Goal: Transaction & Acquisition: Obtain resource

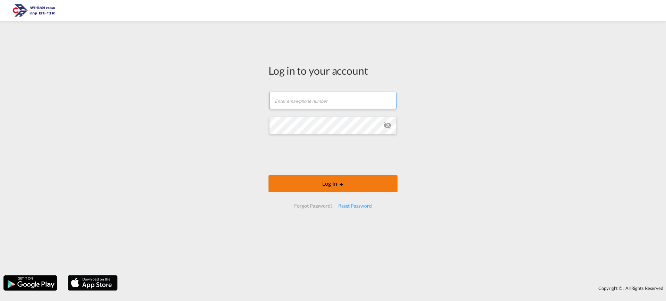
type input "[EMAIL_ADDRESS][DOMAIN_NAME]"
click at [312, 184] on button "Log In" at bounding box center [332, 183] width 129 height 17
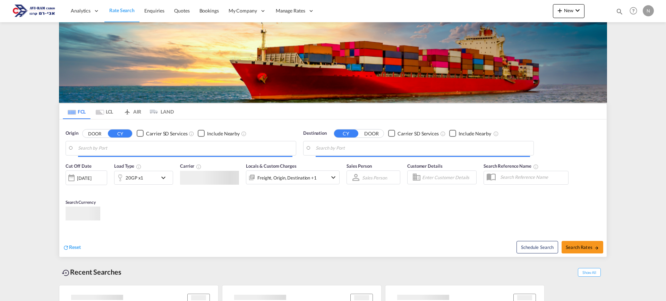
type input "Tianjin Xingang Pt, CNTXG"
type input "[GEOGRAPHIC_DATA], [GEOGRAPHIC_DATA]"
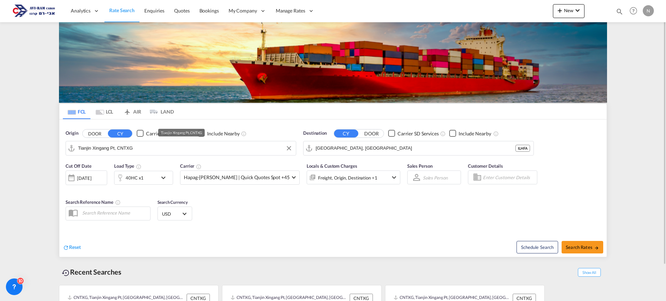
click at [117, 149] on input "Tianjin Xingang Pt, CNTXG" at bounding box center [185, 148] width 214 height 10
click at [99, 111] on md-icon "Use the left and right arrow keys to navigate between tabs" at bounding box center [100, 112] width 8 height 5
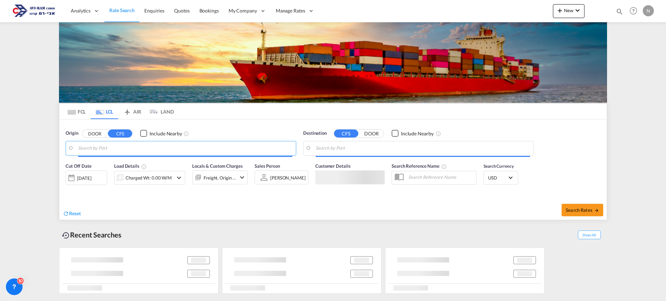
click at [106, 149] on input "Search by Port" at bounding box center [185, 148] width 214 height 10
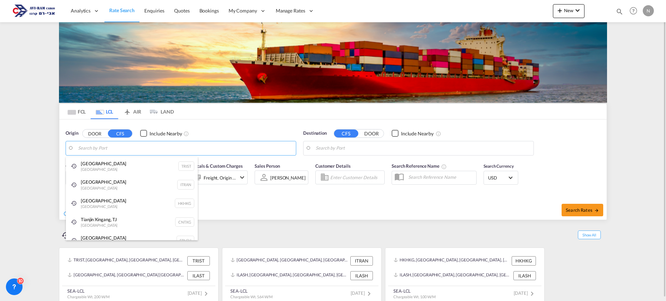
type input "M"
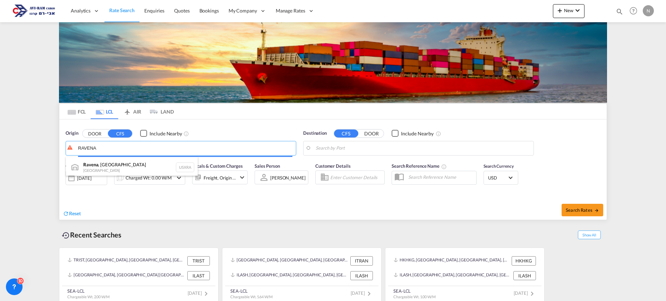
drag, startPoint x: 99, startPoint y: 148, endPoint x: 75, endPoint y: 146, distance: 24.0
click at [75, 146] on body "Analytics Reports Dashboard Rate Search Enquiries Quotes Bookings" at bounding box center [333, 150] width 666 height 301
click at [78, 148] on input "RAVENA" at bounding box center [185, 148] width 214 height 10
click at [105, 147] on body "Analytics Reports Dashboard Rate Search Enquiries Quotes Bookings" at bounding box center [333, 150] width 666 height 301
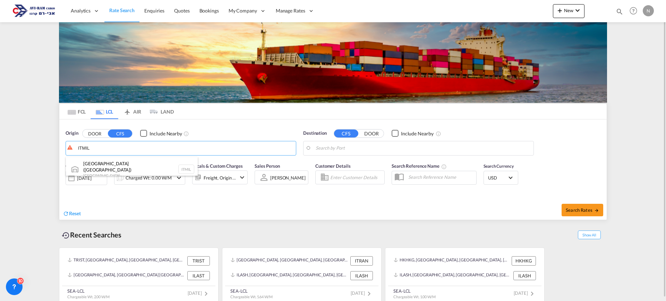
click at [106, 165] on div "[GEOGRAPHIC_DATA] ([GEOGRAPHIC_DATA]) [GEOGRAPHIC_DATA] ITMIL" at bounding box center [132, 169] width 132 height 25
type input "Milan ([GEOGRAPHIC_DATA]), ITMIL"
click at [337, 147] on body "Analytics Reports Dashboard Rate Search Enquiries Quotes Bookings" at bounding box center [333, 150] width 666 height 301
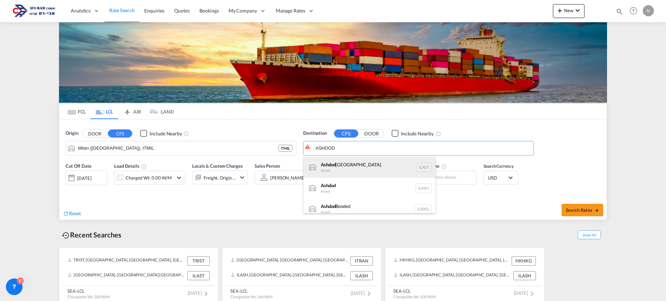
click at [336, 162] on div "[GEOGRAPHIC_DATA] [GEOGRAPHIC_DATA] [GEOGRAPHIC_DATA] [GEOGRAPHIC_DATA]" at bounding box center [369, 167] width 132 height 21
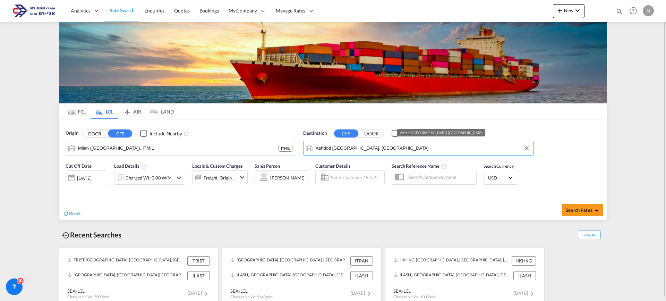
click at [346, 150] on input "Ashdod [GEOGRAPHIC_DATA], [GEOGRAPHIC_DATA]" at bounding box center [423, 148] width 214 height 10
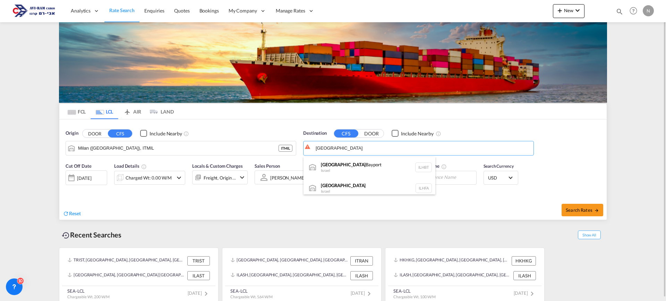
drag, startPoint x: 325, startPoint y: 183, endPoint x: 293, endPoint y: 185, distance: 32.7
click at [326, 183] on div "Haifa [GEOGRAPHIC_DATA] ILHFA" at bounding box center [369, 188] width 132 height 21
type input "[GEOGRAPHIC_DATA], [GEOGRAPHIC_DATA]"
drag, startPoint x: 118, startPoint y: 198, endPoint x: 126, endPoint y: 188, distance: 12.8
click at [119, 196] on div "Reset Search Rates" at bounding box center [332, 207] width 547 height 23
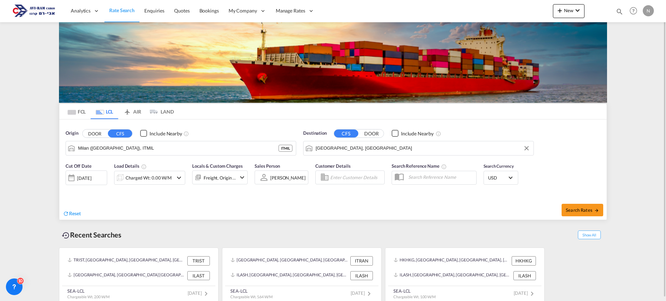
click at [124, 178] on div at bounding box center [119, 178] width 11 height 14
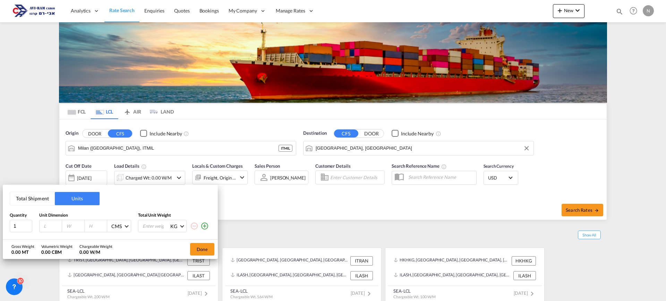
click at [36, 199] on button "Total Shipment" at bounding box center [32, 198] width 45 height 13
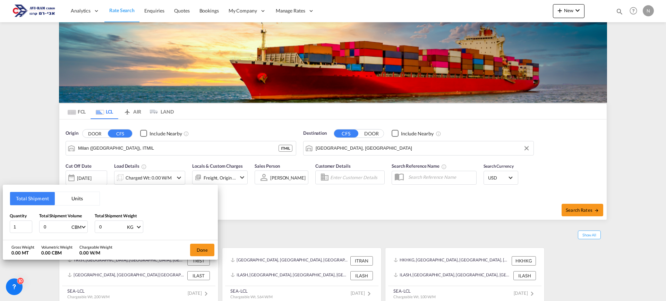
click at [45, 227] on input "0" at bounding box center [57, 227] width 28 height 12
type input "2"
click at [99, 226] on input "0" at bounding box center [112, 227] width 28 height 12
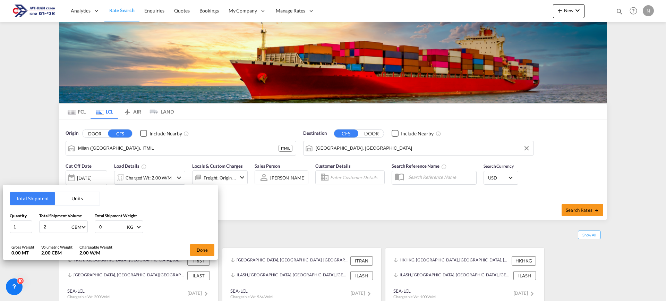
click at [99, 226] on input "0" at bounding box center [112, 227] width 28 height 12
type input "200"
click at [210, 251] on button "Done" at bounding box center [202, 249] width 24 height 12
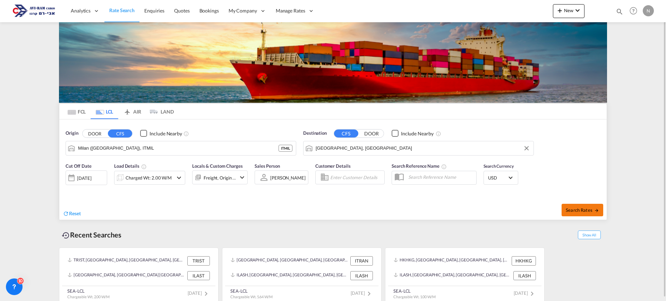
click at [588, 210] on span "Search Rates" at bounding box center [582, 210] width 33 height 6
type input "ITMIL to ILHFA / [DATE]"
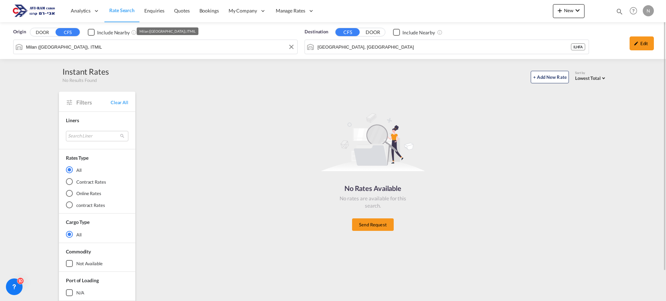
click at [106, 44] on input "Milan ([GEOGRAPHIC_DATA]), ITMIL" at bounding box center [160, 47] width 268 height 10
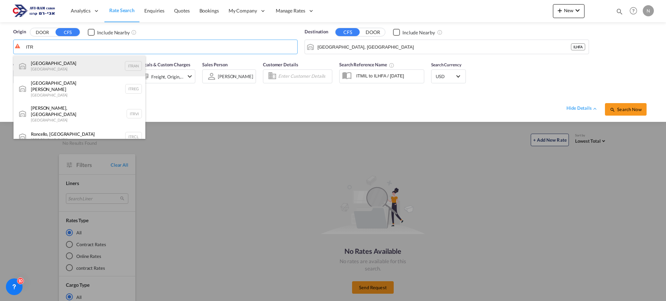
click at [64, 62] on div "Ravenna [GEOGRAPHIC_DATA] ITRAN" at bounding box center [80, 65] width 132 height 21
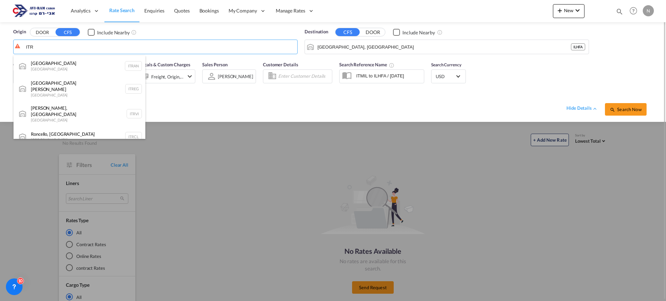
type input "[GEOGRAPHIC_DATA], ITRAN"
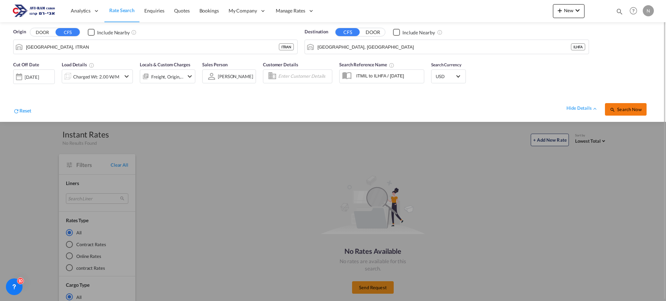
click at [629, 112] on button "Search Now" at bounding box center [626, 109] width 42 height 12
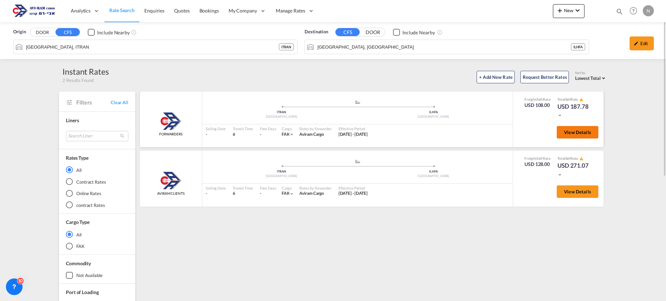
click at [584, 133] on span "View Details" at bounding box center [577, 132] width 27 height 6
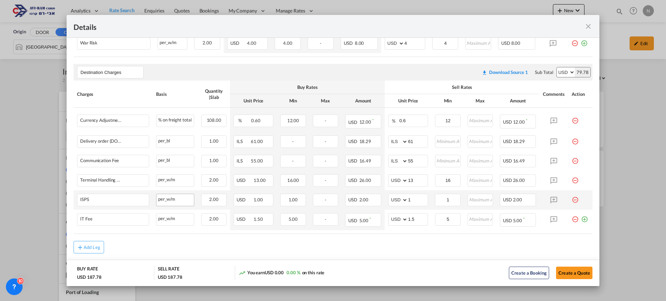
scroll to position [214, 0]
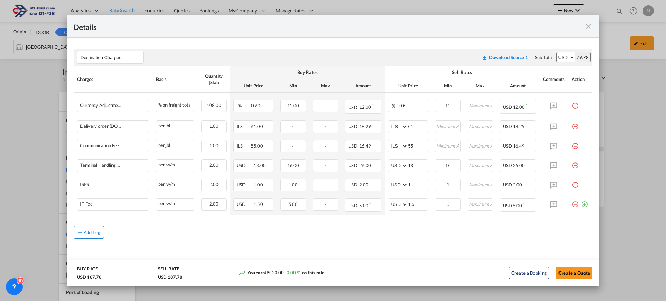
click at [85, 236] on button "Add Leg" at bounding box center [89, 232] width 31 height 12
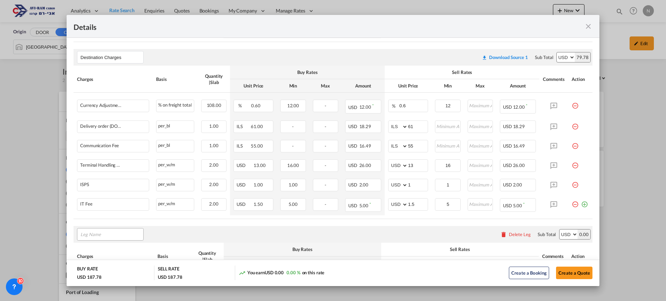
click at [103, 236] on input "Leg Name" at bounding box center [111, 234] width 63 height 10
click at [105, 170] on span "Ori gin Charges" at bounding box center [101, 170] width 32 height 6
type input "Origin Charges"
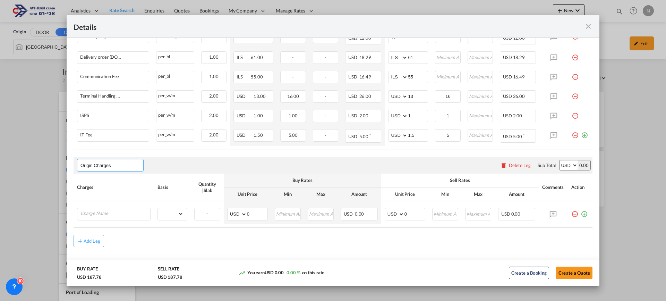
scroll to position [283, 0]
click at [103, 211] on input "Charge Name" at bounding box center [115, 213] width 70 height 10
click at [104, 183] on span "EXW AL L IN" at bounding box center [98, 183] width 26 height 6
type input "EXW ALL IN"
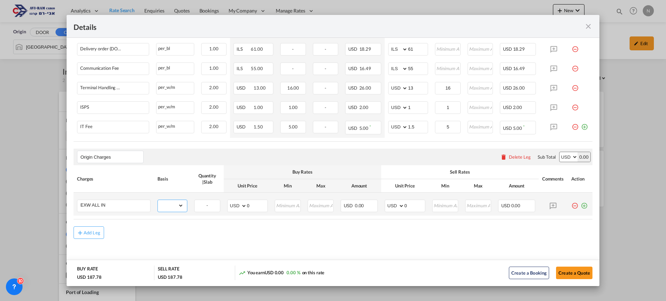
click at [180, 203] on select "gross_weight volumetric_weight per_shipment per_bl per_km per_hawb per_kg flat …" at bounding box center [171, 205] width 26 height 11
select select "per_shipment"
click at [158, 200] on select "gross_weight volumetric_weight per_shipment per_bl per_km per_hawb per_kg flat …" at bounding box center [171, 205] width 26 height 11
click at [386, 205] on select "AED AFN ALL AMD ANG AOA ARS AUD AWG AZN BAM BBD BDT BGN BHD BIF BMD BND BOB BRL…" at bounding box center [395, 206] width 18 height 10
select select "string:EUR"
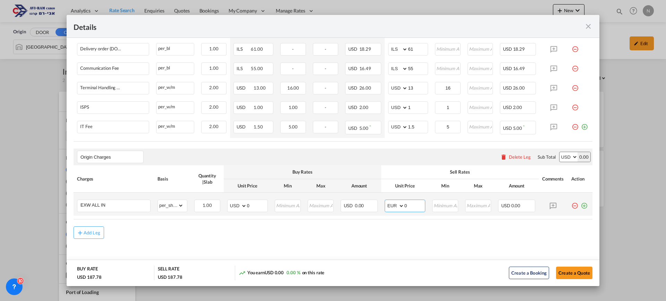
click at [386, 201] on select "AED AFN ALL AMD ANG AOA ARS AUD AWG AZN BAM BBD BDT BGN BHD BIF BMD BND BOB BRL…" at bounding box center [395, 206] width 18 height 10
click at [511, 208] on span "0.00" at bounding box center [515, 205] width 9 height 6
click at [478, 206] on input "Port of Loading ..." at bounding box center [478, 205] width 25 height 10
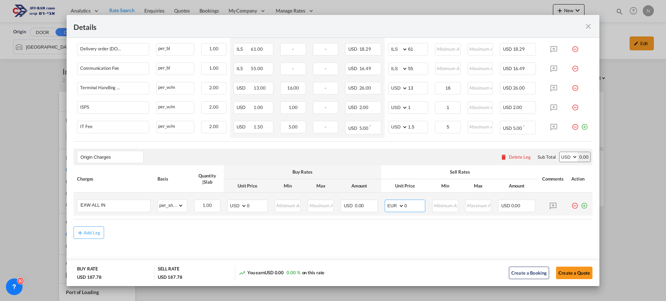
drag, startPoint x: 408, startPoint y: 206, endPoint x: 401, endPoint y: 205, distance: 7.3
click at [404, 205] on input "0" at bounding box center [414, 205] width 20 height 10
type input "145"
click at [472, 241] on md-content "Main Freight Please enter leg name Leg Name Already Exists Download Source 1 Su…" at bounding box center [333, 68] width 533 height 415
drag, startPoint x: 90, startPoint y: 234, endPoint x: 101, endPoint y: 211, distance: 25.4
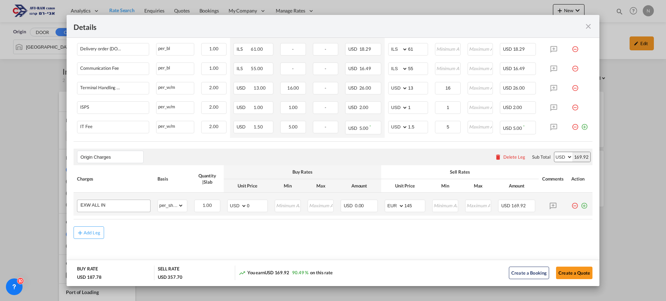
click at [90, 234] on div "Add Leg" at bounding box center [92, 232] width 17 height 4
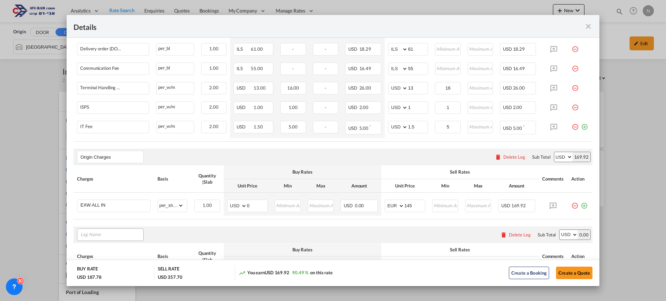
click at [95, 233] on input "Leg Name" at bounding box center [111, 234] width 63 height 10
drag, startPoint x: 94, startPoint y: 233, endPoint x: 78, endPoint y: 233, distance: 16.3
click at [78, 233] on md-autocomplete "IMPO" at bounding box center [110, 234] width 66 height 12
click at [111, 157] on span "Origin Custom Charges" at bounding box center [110, 154] width 50 height 6
type input "Origin Custom Charges"
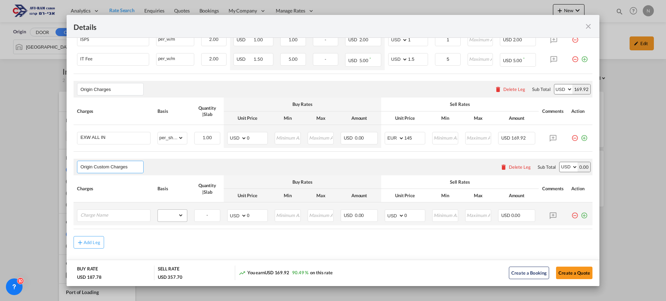
scroll to position [360, 0]
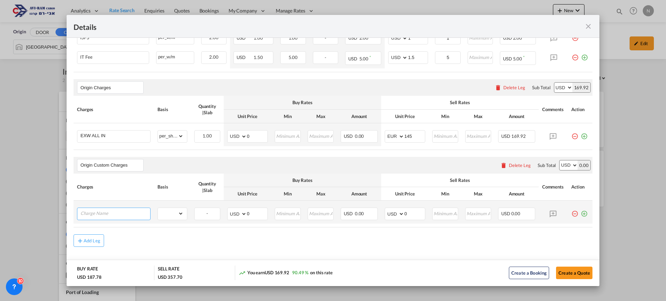
click at [124, 213] on input "Charge Name" at bounding box center [115, 213] width 70 height 10
type input "C"
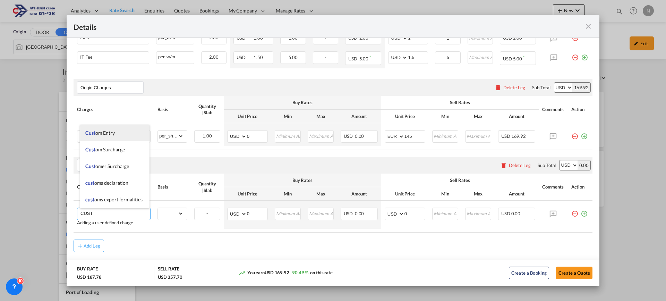
click at [109, 135] on span "Cust om Entry" at bounding box center [99, 133] width 29 height 6
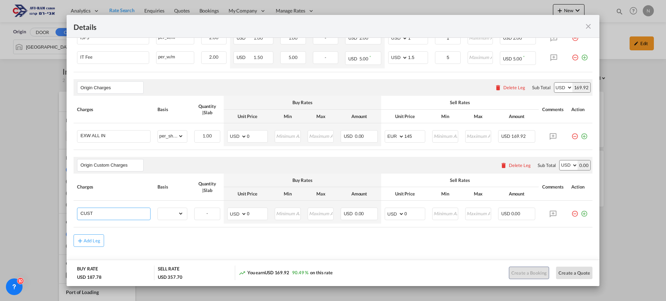
type input "Custom Entry"
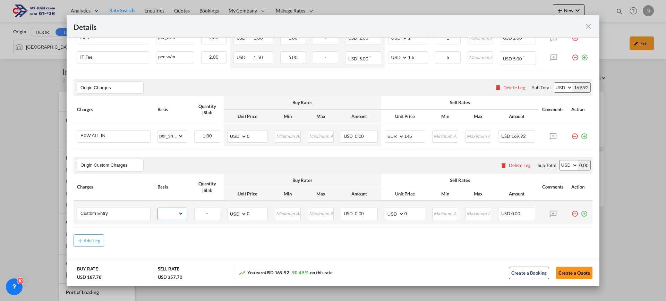
click at [176, 215] on select "gross_weight volumetric_weight per_shipment per_bl per_km per_hawb per_kg flat …" at bounding box center [171, 213] width 26 height 11
select select "per_shipment"
click at [158, 208] on select "gross_weight volumetric_weight per_shipment per_bl per_km per_hawb per_kg flat …" at bounding box center [171, 213] width 26 height 11
click at [391, 213] on select "AED AFN ALL AMD ANG AOA ARS AUD AWG AZN BAM BBD BDT BGN BHD BIF BMD BND BOB BRL…" at bounding box center [395, 214] width 18 height 10
select select "string:ILS"
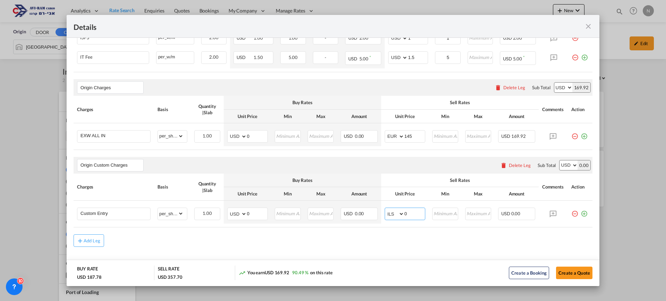
click at [386, 209] on select "AED AFN ALL AMD ANG AOA ARS AUD AWG AZN BAM BBD BDT BGN BHD BIF BMD BND BOB BRL…" at bounding box center [395, 214] width 18 height 10
drag, startPoint x: 406, startPoint y: 212, endPoint x: 399, endPoint y: 214, distance: 7.4
click at [399, 214] on md-input-container "AED AFN ALL AMD ANG AOA ARS AUD AWG AZN BAM BBD BDT BGN BHD BIF BMD BND BOB BRL…" at bounding box center [405, 213] width 41 height 12
type input "450"
click at [452, 233] on air-lcl-rate-modification "Main Freight Please enter leg name Leg Name Already Exists Download Source 1 Su…" at bounding box center [333, 22] width 519 height 448
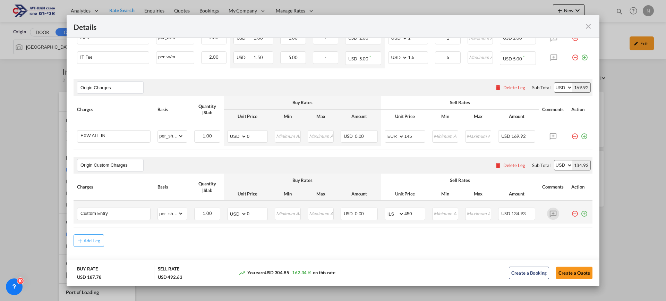
click at [580, 213] on md-icon "icon-plus-circle-outline green-400-fg" at bounding box center [583, 210] width 7 height 7
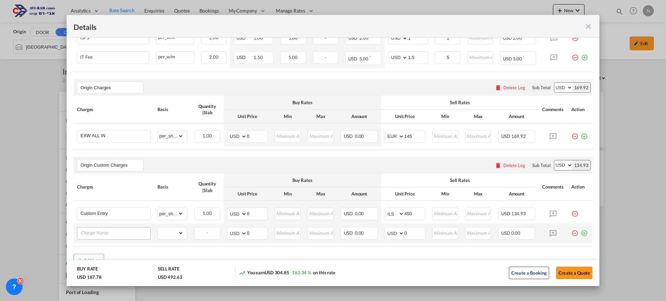
click at [122, 233] on input "Charge Name" at bounding box center [115, 232] width 70 height 10
click at [106, 221] on span "Pick up Charge" at bounding box center [100, 219] width 31 height 6
type input "Pickup Charge"
click at [169, 236] on select "gross_weight volumetric_weight per_shipment per_bl per_km per_hawb per_kg flat …" at bounding box center [171, 232] width 26 height 11
select select "per_shipment"
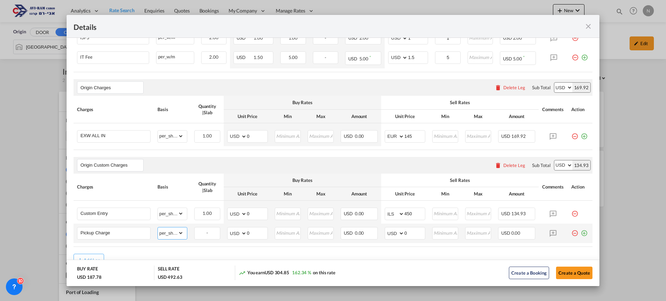
click at [158, 227] on select "gross_weight volumetric_weight per_shipment per_bl per_km per_hawb per_kg flat …" at bounding box center [171, 232] width 26 height 11
click at [388, 231] on select "AED AFN ALL AMD ANG AOA ARS AUD AWG AZN BAM BBD BDT BGN BHD BIF BMD BND BOB BRL…" at bounding box center [395, 233] width 18 height 10
select select "string:ILS"
click at [386, 228] on select "AED AFN ALL AMD ANG AOA ARS AUD AWG AZN BAM BBD BDT BGN BHD BIF BMD BND BOB BRL…" at bounding box center [395, 233] width 18 height 10
drag, startPoint x: 403, startPoint y: 233, endPoint x: 399, endPoint y: 233, distance: 4.2
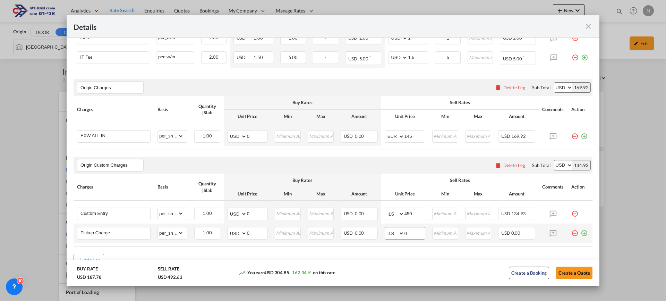
click at [399, 233] on md-input-container "AED AFN ALL AMD ANG AOA ARS AUD AWG AZN BAM BBD BDT BGN BHD BIF BMD BND BOB BRL…" at bounding box center [405, 233] width 41 height 12
click at [406, 235] on input "0" at bounding box center [414, 232] width 20 height 10
drag, startPoint x: 404, startPoint y: 233, endPoint x: 400, endPoint y: 233, distance: 4.5
click at [400, 233] on md-input-container "AED AFN ALL AMD ANG AOA ARS AUD AWG AZN BAM BBD BDT BGN BHD BIF BMD BND BOB BRL…" at bounding box center [405, 233] width 41 height 12
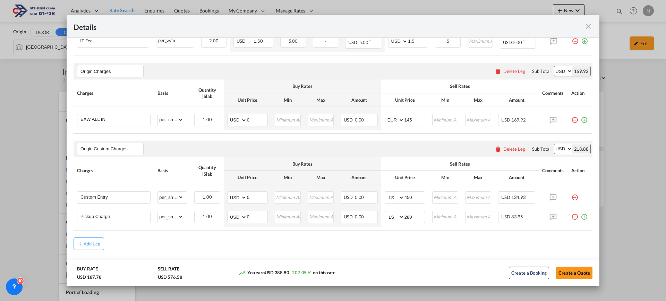
scroll to position [388, 0]
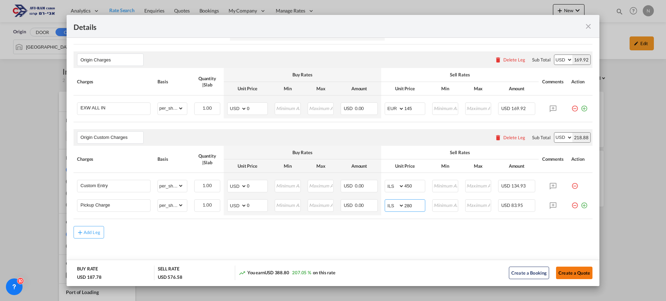
type input "280"
drag, startPoint x: 567, startPoint y: 276, endPoint x: 553, endPoint y: 265, distance: 18.7
click at [567, 276] on button "Create a Quote" at bounding box center [574, 272] width 36 height 12
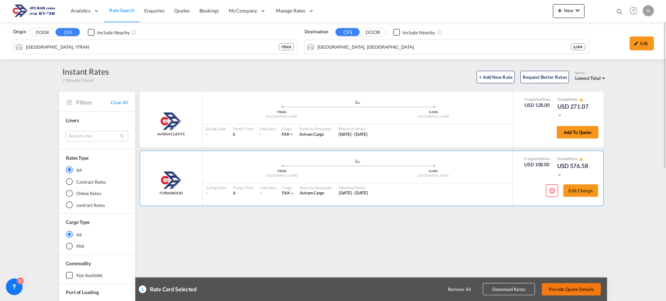
click at [570, 287] on button "Provide Quote Details" at bounding box center [571, 289] width 59 height 12
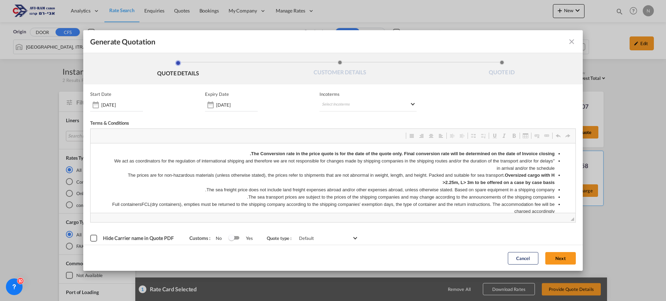
scroll to position [0, 0]
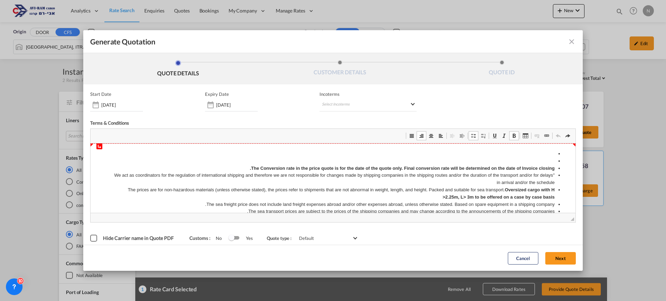
click at [497, 153] on li "עורך טקסט עשיר, editor2" at bounding box center [332, 153] width 443 height 7
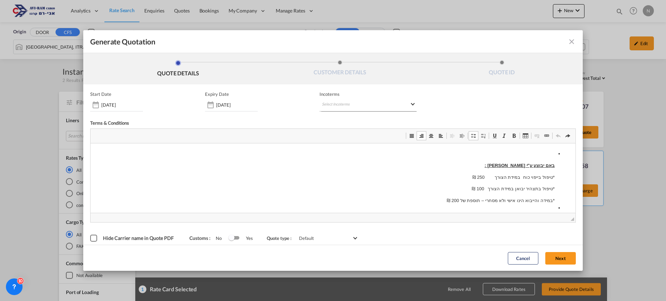
click at [325, 107] on md-select "Select Incoterms EXW - import Ex Works CFR - import Cost and Freight CFR - expo…" at bounding box center [367, 105] width 97 height 12
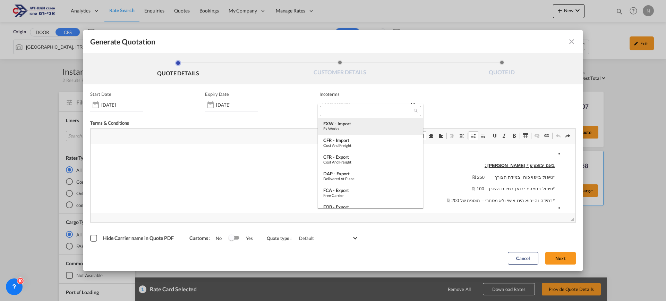
click at [333, 126] on div "EXW - import" at bounding box center [370, 124] width 94 height 6
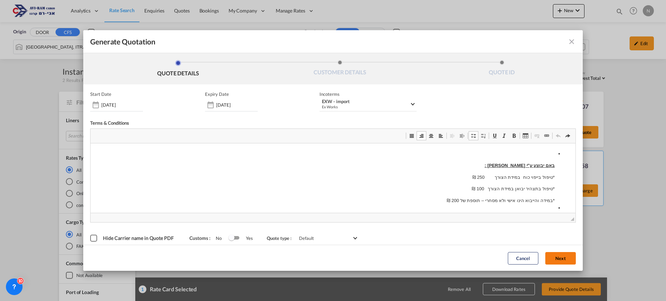
click at [555, 259] on button "Next" at bounding box center [560, 257] width 31 height 12
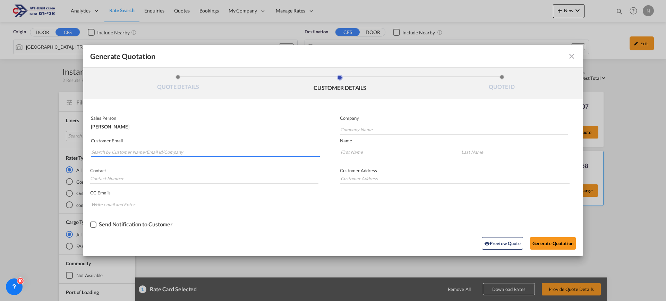
click at [107, 150] on input "Search by Customer Name/Email Id/Company" at bounding box center [205, 152] width 228 height 10
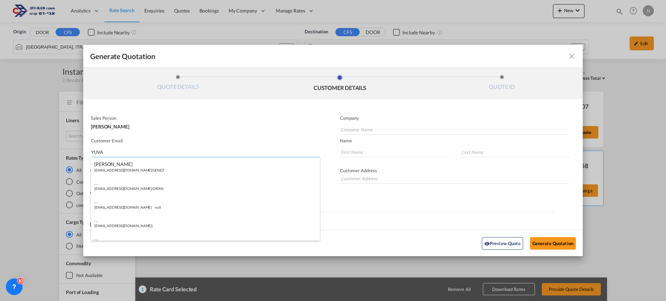
type input "YUVAL"
drag, startPoint x: 114, startPoint y: 151, endPoint x: 81, endPoint y: 144, distance: 34.1
click at [81, 144] on div "Generate Quotation QUOTE DETAILS CUSTOMER DETAILS QUOTE ID Start Date [DATE] Ex…" at bounding box center [333, 150] width 666 height 301
click at [96, 153] on input "Search by Customer Name/Email Id/Company" at bounding box center [205, 152] width 228 height 10
paste input "[EMAIL_ADDRESS][DOMAIN_NAME]"
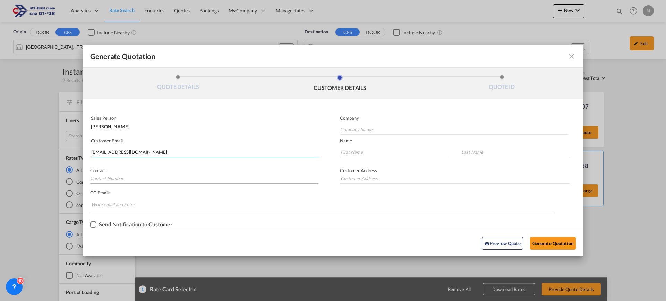
type input "[EMAIL_ADDRESS][DOMAIN_NAME]"
click at [109, 178] on input "Generate QuotationQUOTE ..." at bounding box center [204, 178] width 228 height 10
click at [97, 180] on input "Generate QuotationQUOTE ..." at bounding box center [204, 178] width 228 height 10
paste input "[PERSON_NAME]"
type input "[PERSON_NAME]"
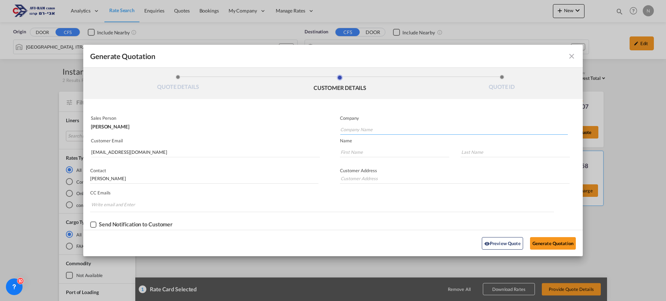
click at [350, 129] on input "Company Name" at bounding box center [453, 129] width 227 height 10
paste input "Ship4wd"
type input "SHIP4WD"
drag, startPoint x: 115, startPoint y: 178, endPoint x: 98, endPoint y: 178, distance: 17.7
click at [98, 178] on input "[PERSON_NAME]" at bounding box center [204, 178] width 228 height 10
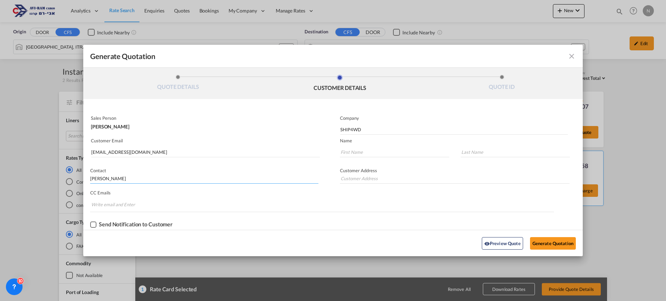
click at [92, 178] on input "[PERSON_NAME]" at bounding box center [204, 178] width 228 height 10
click at [361, 155] on input "Generate QuotationQUOTE ..." at bounding box center [394, 152] width 109 height 10
paste input "Yuval"
type input "Yuval"
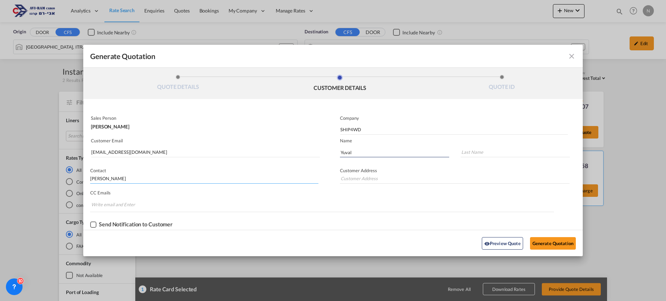
click at [109, 178] on input "[PERSON_NAME]" at bounding box center [204, 178] width 228 height 10
click at [478, 150] on input "Generate QuotationQUOTE ..." at bounding box center [514, 152] width 109 height 10
paste input "[PERSON_NAME]"
type input "[PERSON_NAME]"
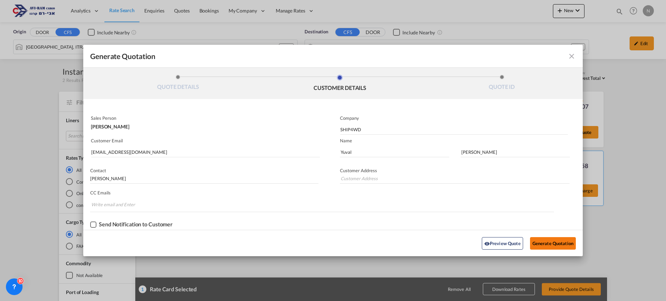
click at [555, 243] on button "Generate Quotation" at bounding box center [553, 243] width 46 height 12
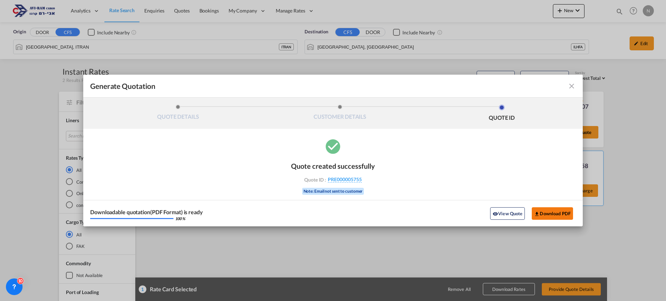
click at [561, 213] on button "Download PDF" at bounding box center [552, 213] width 41 height 12
